Goal: Task Accomplishment & Management: Use online tool/utility

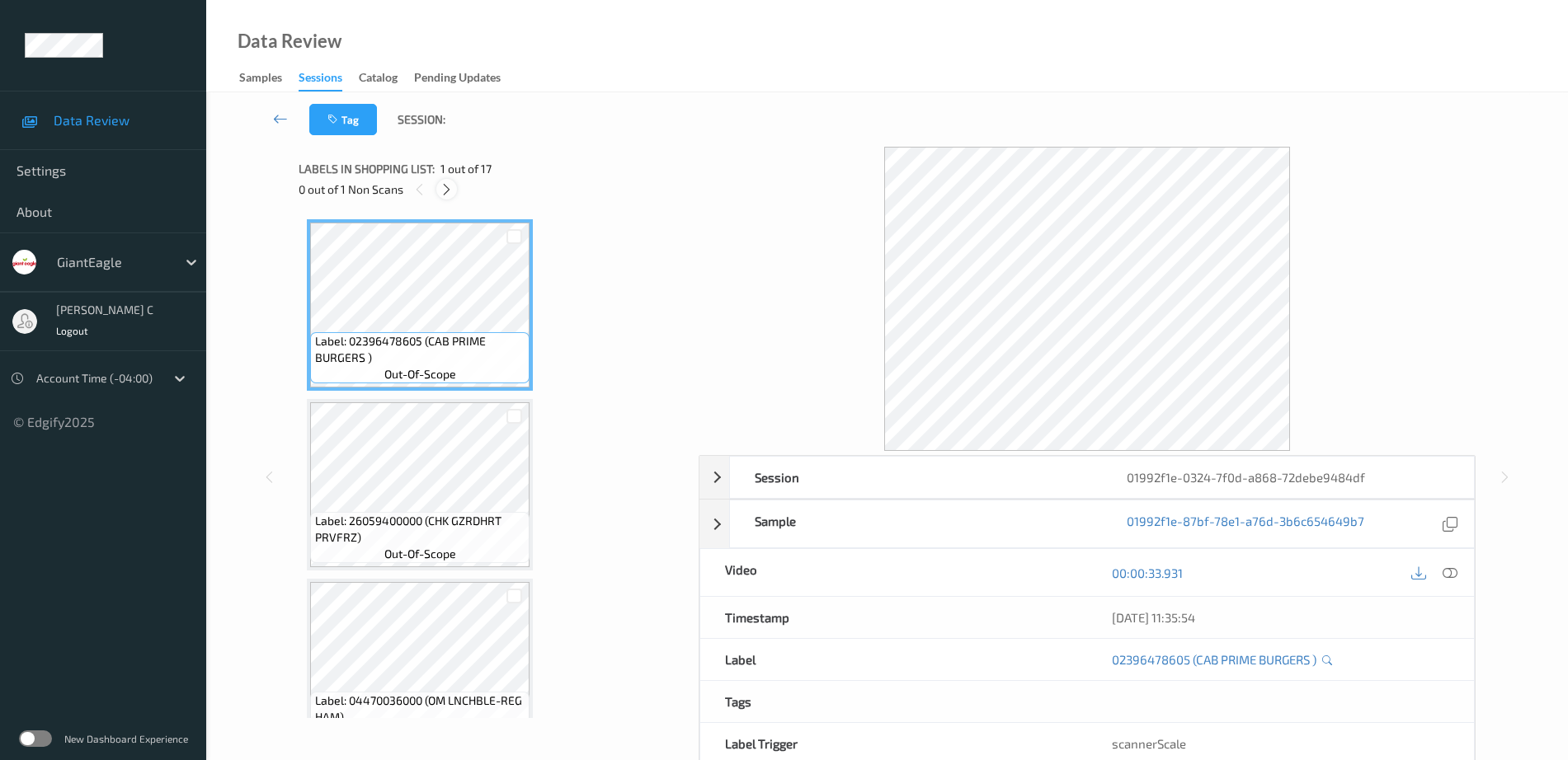
click at [449, 187] on icon at bounding box center [447, 190] width 14 height 15
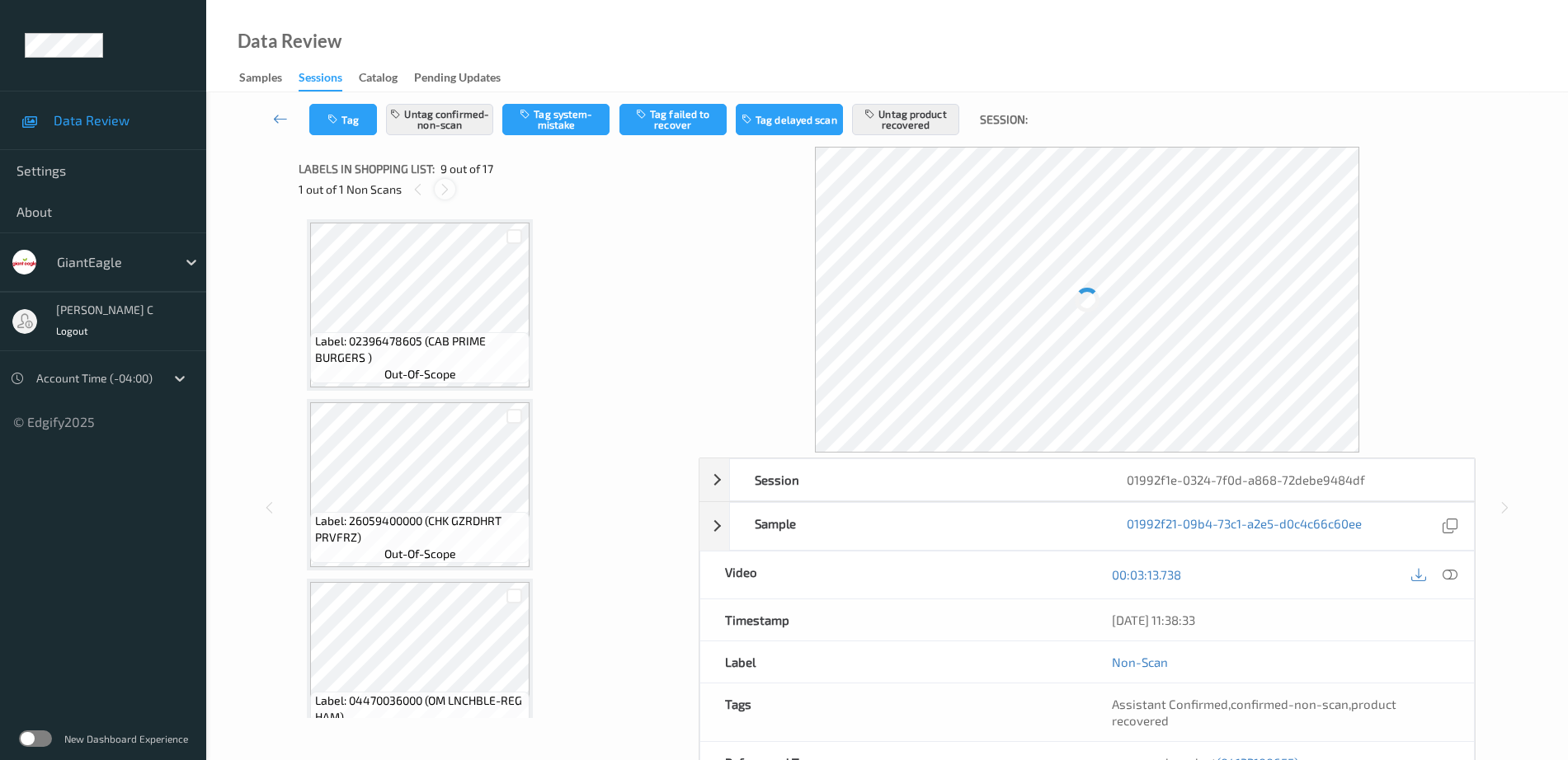
scroll to position [1267, 0]
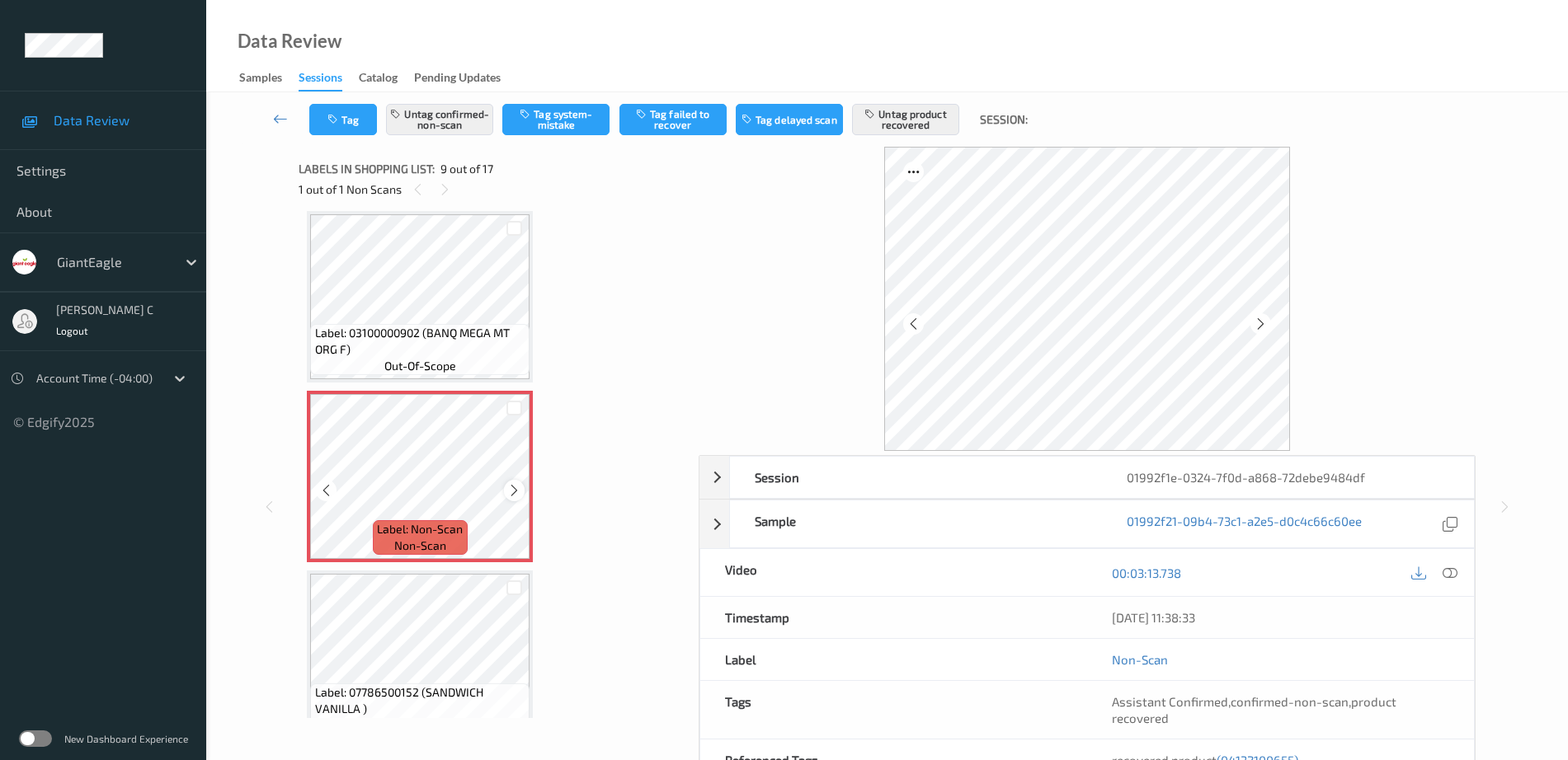
click at [512, 492] on icon at bounding box center [514, 490] width 14 height 15
click at [513, 492] on icon at bounding box center [514, 490] width 14 height 15
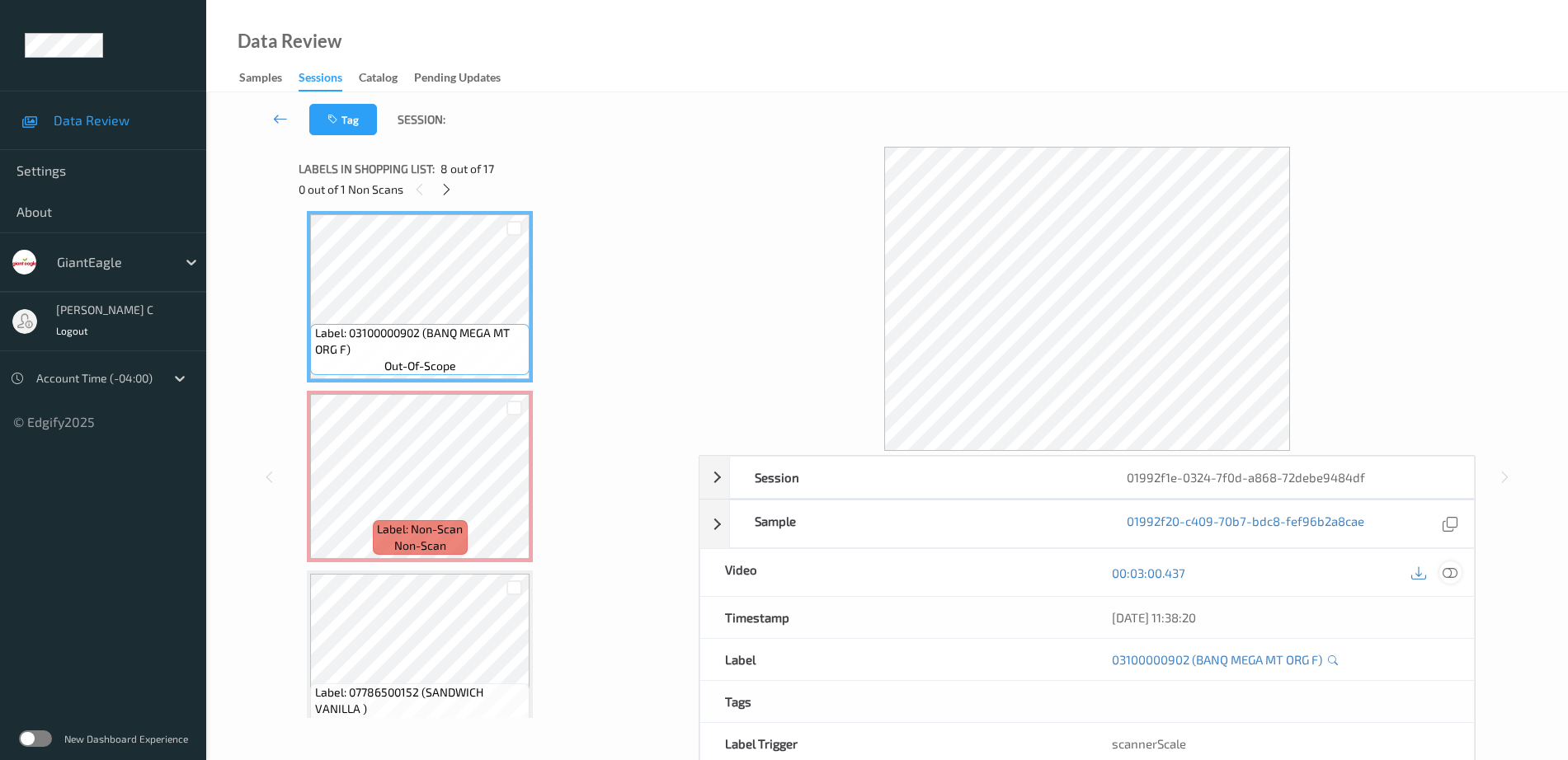
click at [1446, 572] on icon at bounding box center [1450, 572] width 15 height 15
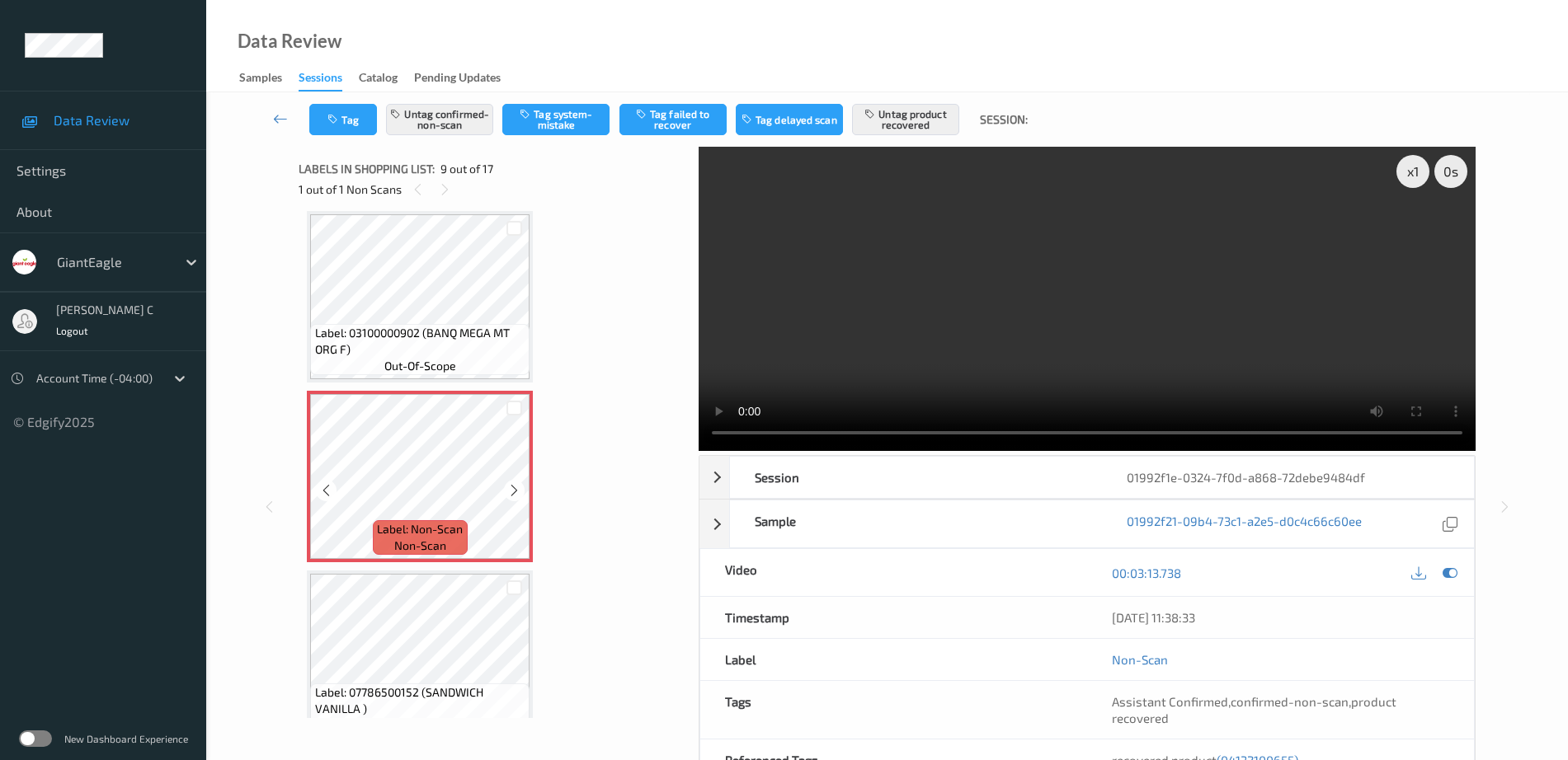
click at [445, 335] on span "Label: 03100000902 (BANQ MEGA MT ORG F)" at bounding box center [421, 341] width 211 height 33
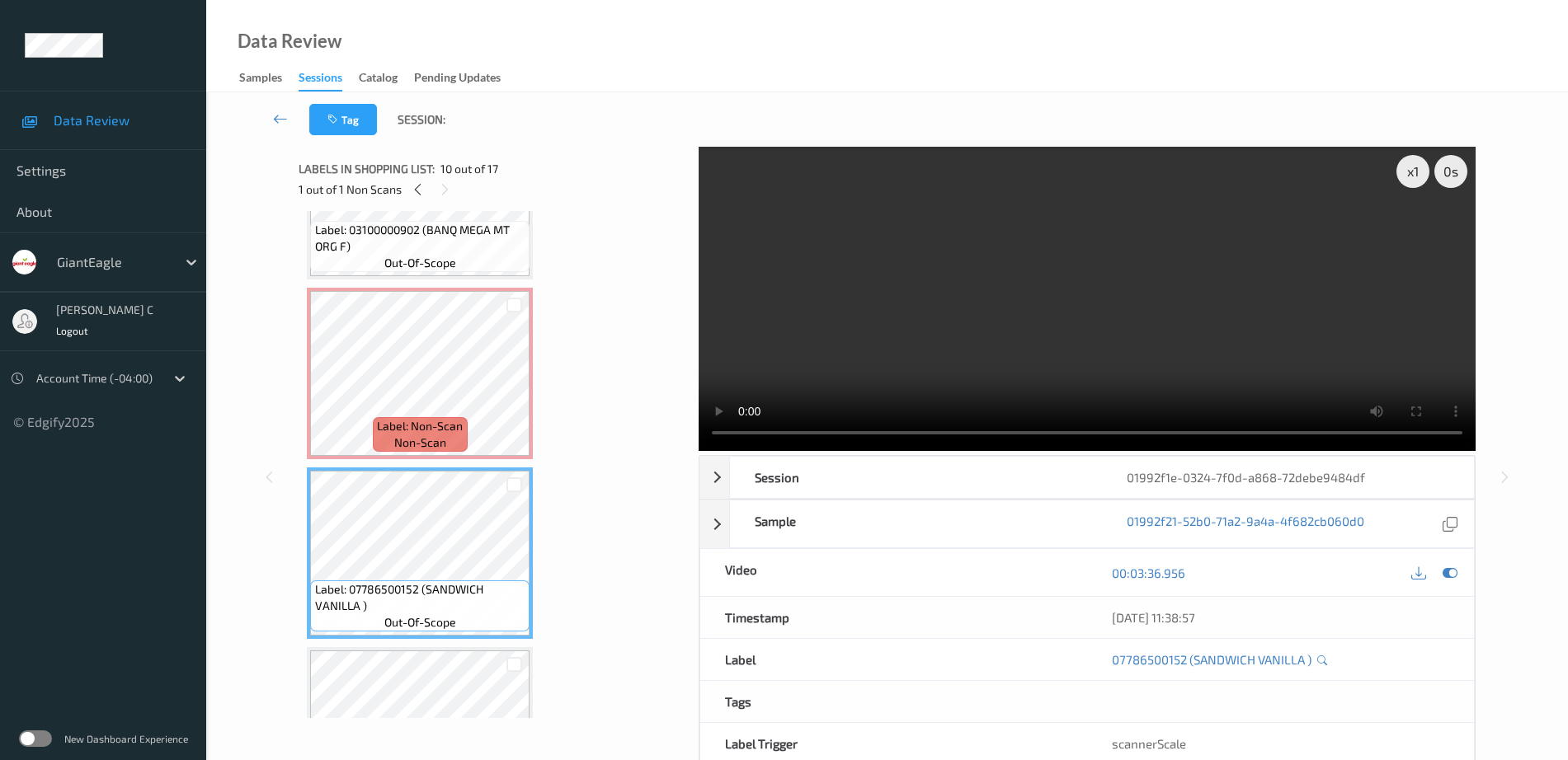
scroll to position [1473, 0]
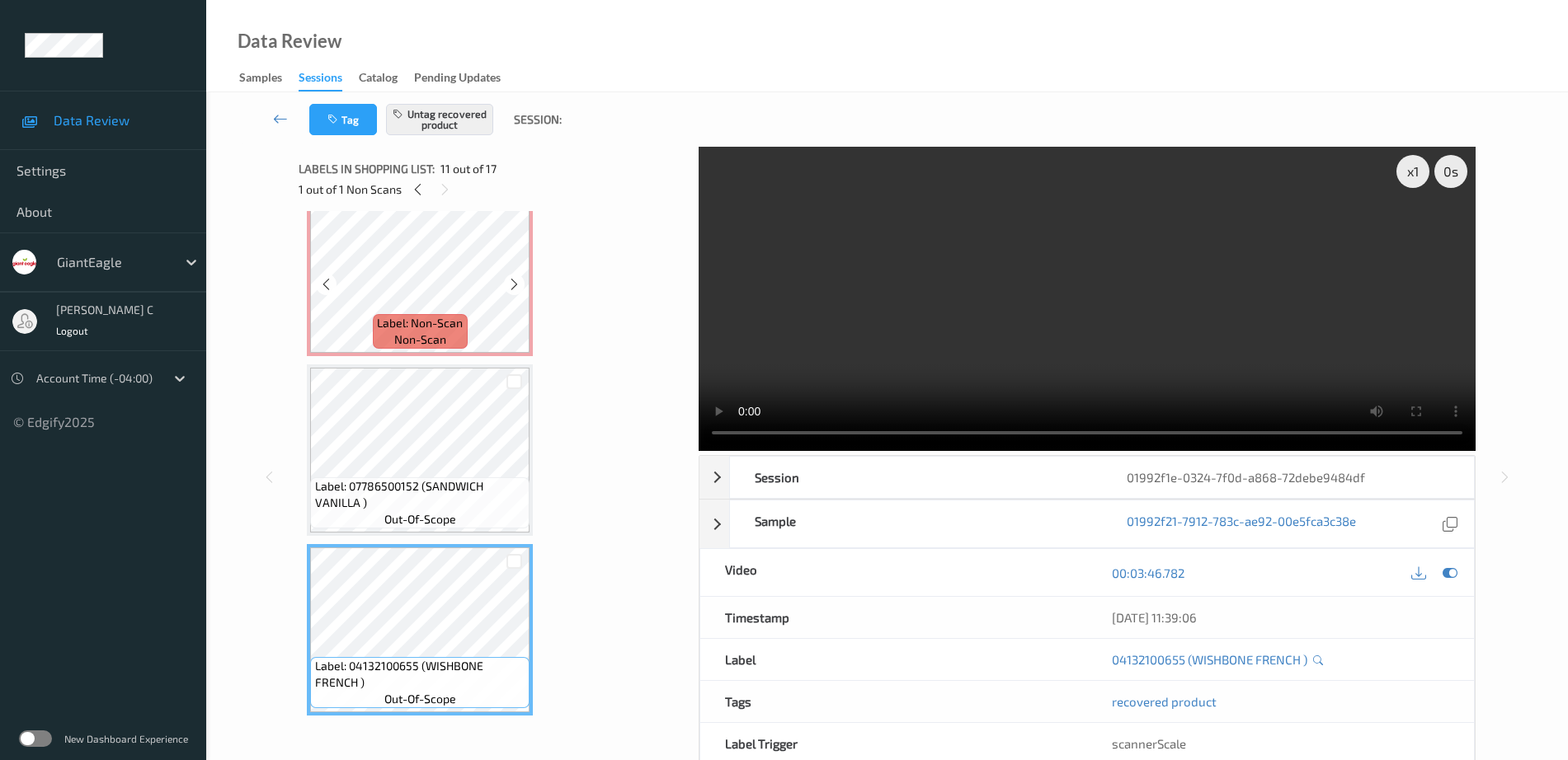
click at [401, 317] on span "Label: Non-Scan" at bounding box center [420, 323] width 85 height 17
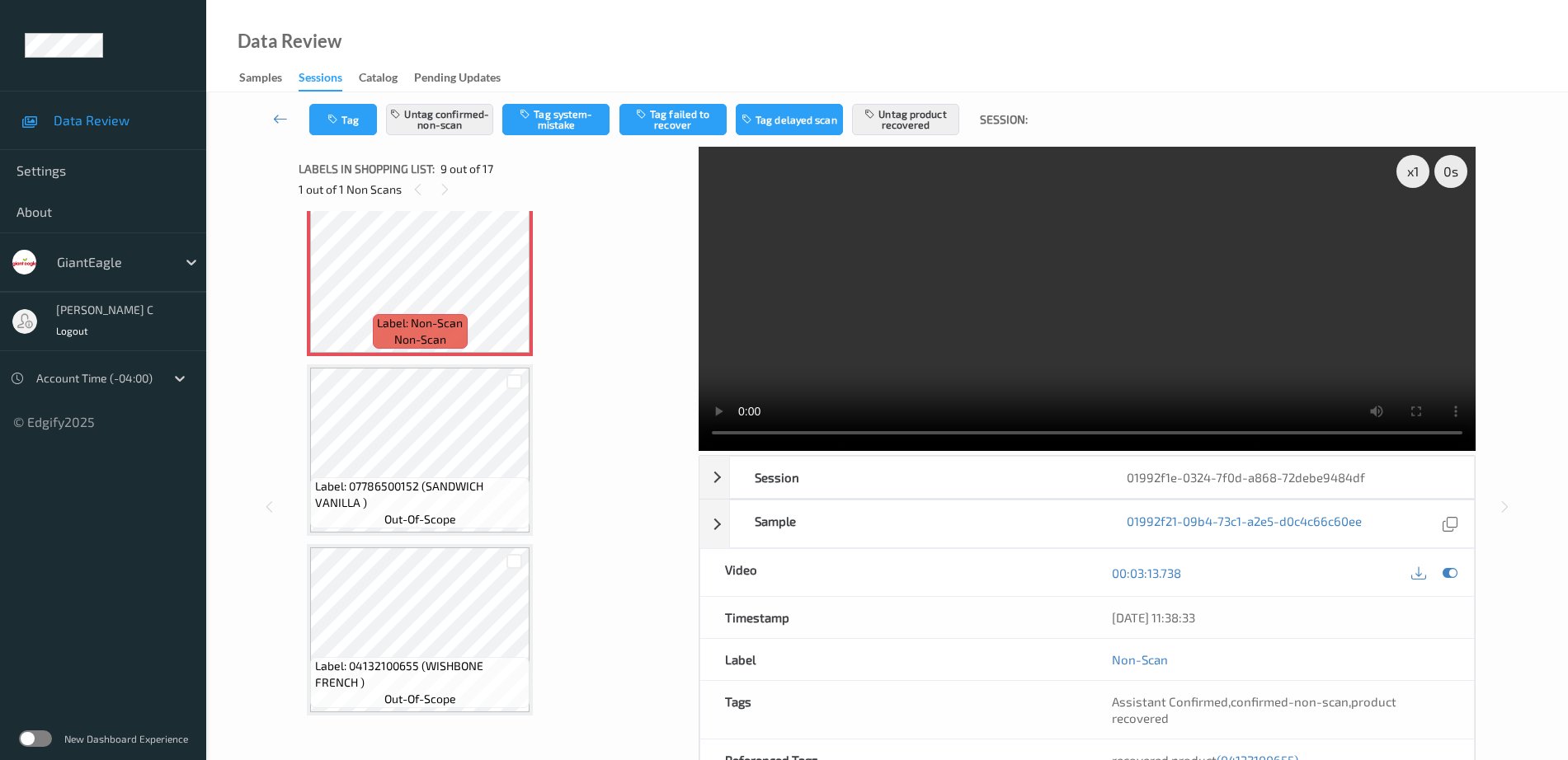
click at [449, 525] on span "out-of-scope" at bounding box center [420, 519] width 71 height 17
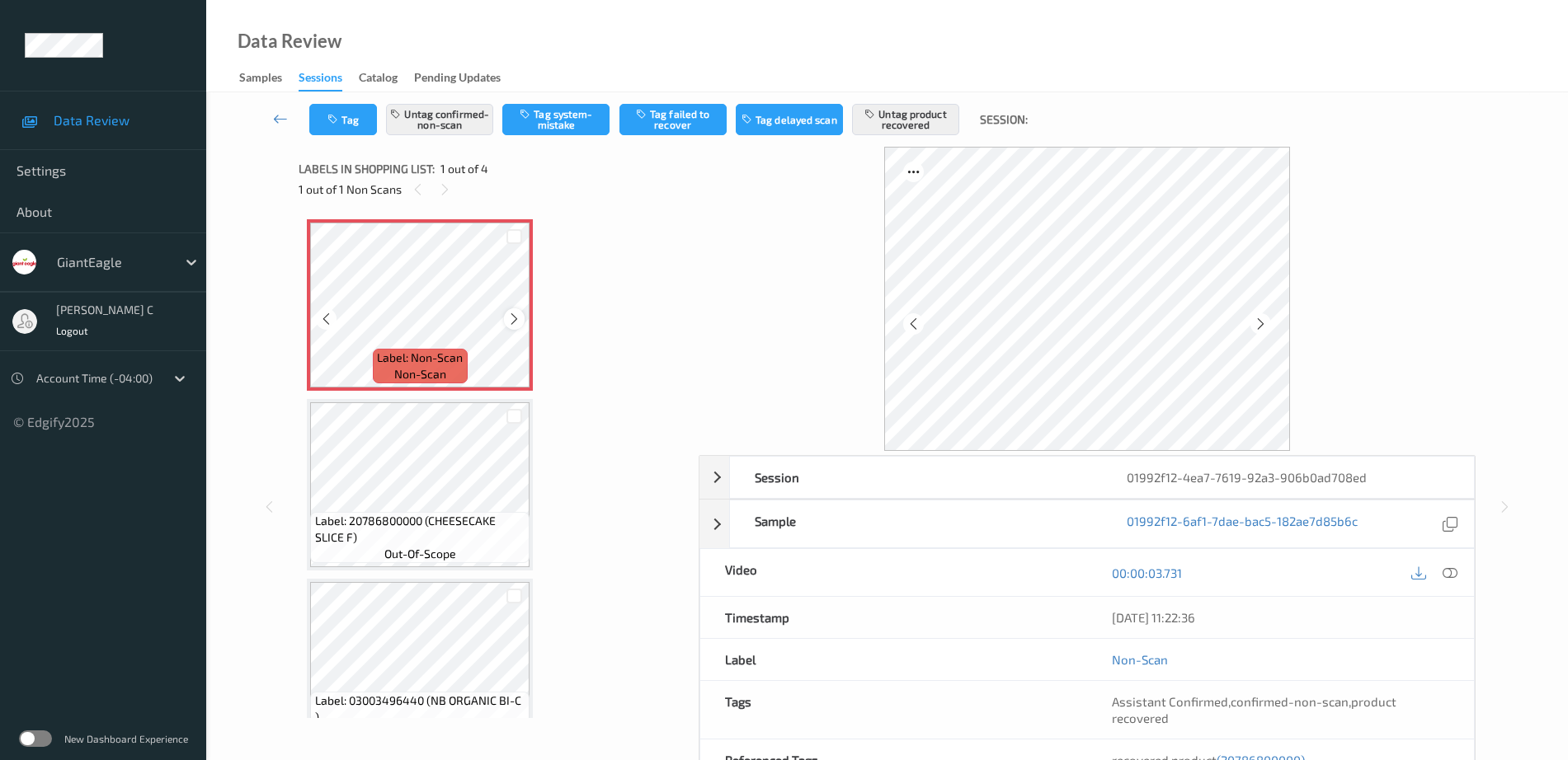
click at [518, 320] on icon at bounding box center [514, 318] width 14 height 15
